Goal: Go to known website: Go to known website

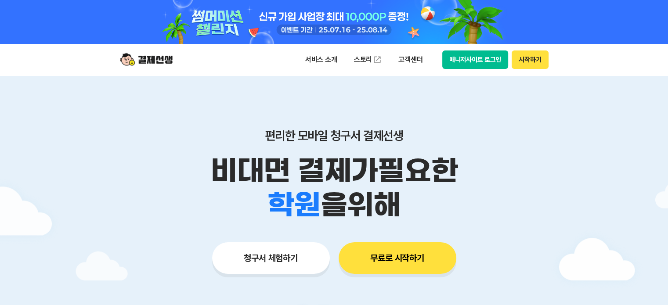
click at [488, 61] on button "매니저사이트 로그인" at bounding box center [475, 59] width 66 height 18
click at [443, 68] on button "매니저사이트 로그인" at bounding box center [475, 59] width 66 height 18
click at [478, 61] on button "매니저사이트 로그인" at bounding box center [475, 59] width 66 height 18
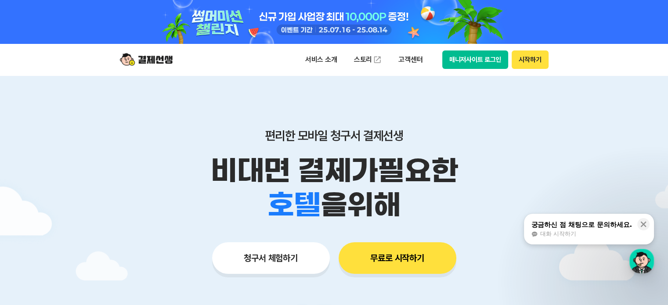
click at [472, 58] on button "매니저사이트 로그인" at bounding box center [475, 59] width 66 height 18
